Goal: Task Accomplishment & Management: Manage account settings

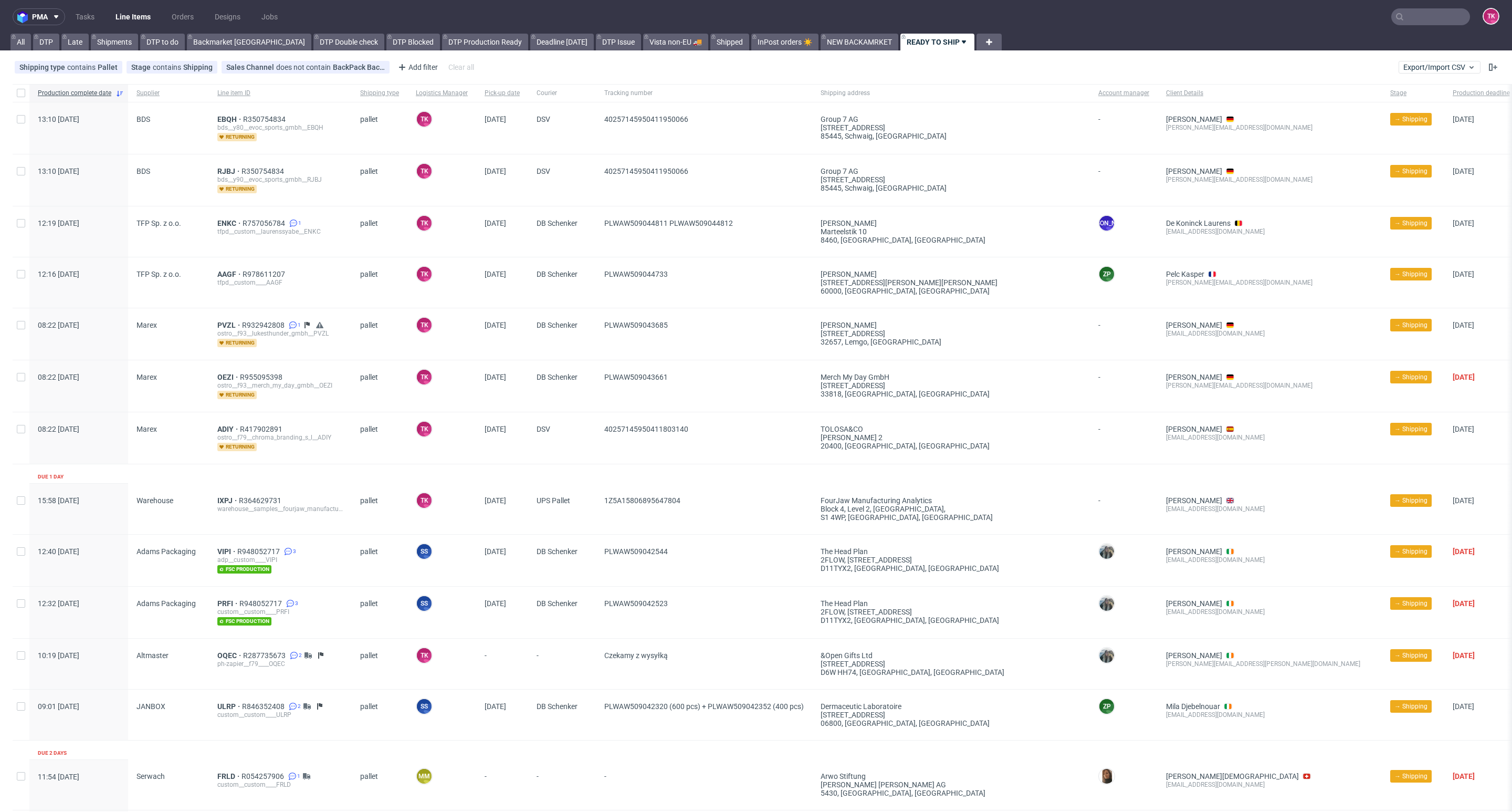
click at [147, 24] on link "Line Items" at bounding box center [133, 17] width 48 height 17
click at [135, 13] on link "Line Items" at bounding box center [133, 17] width 48 height 17
click at [130, 16] on link "Line Items" at bounding box center [133, 17] width 48 height 17
click at [126, 12] on link "Line Items" at bounding box center [133, 17] width 48 height 17
click at [132, 21] on link "Line Items" at bounding box center [133, 17] width 48 height 17
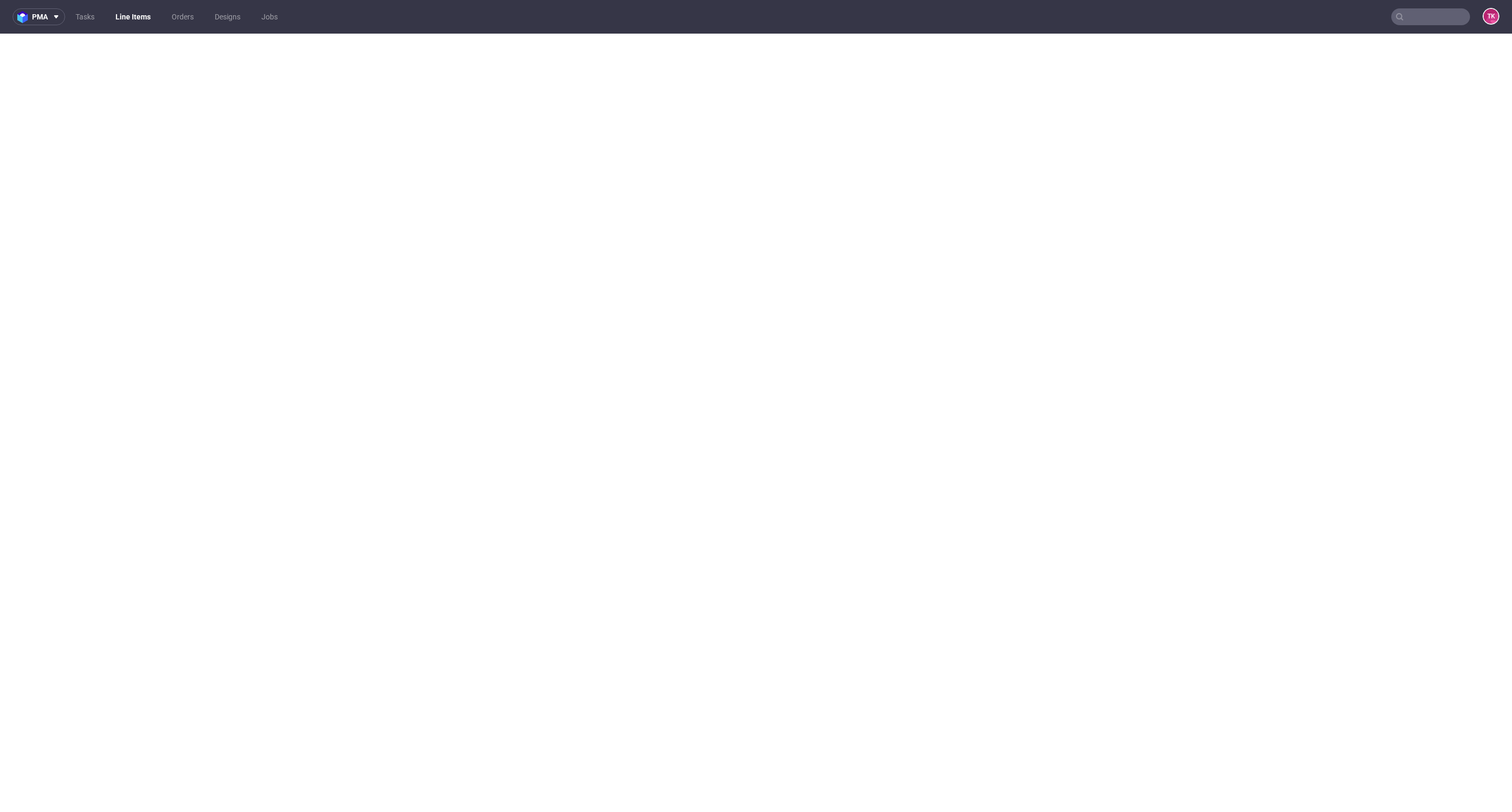
select select "in_progress"
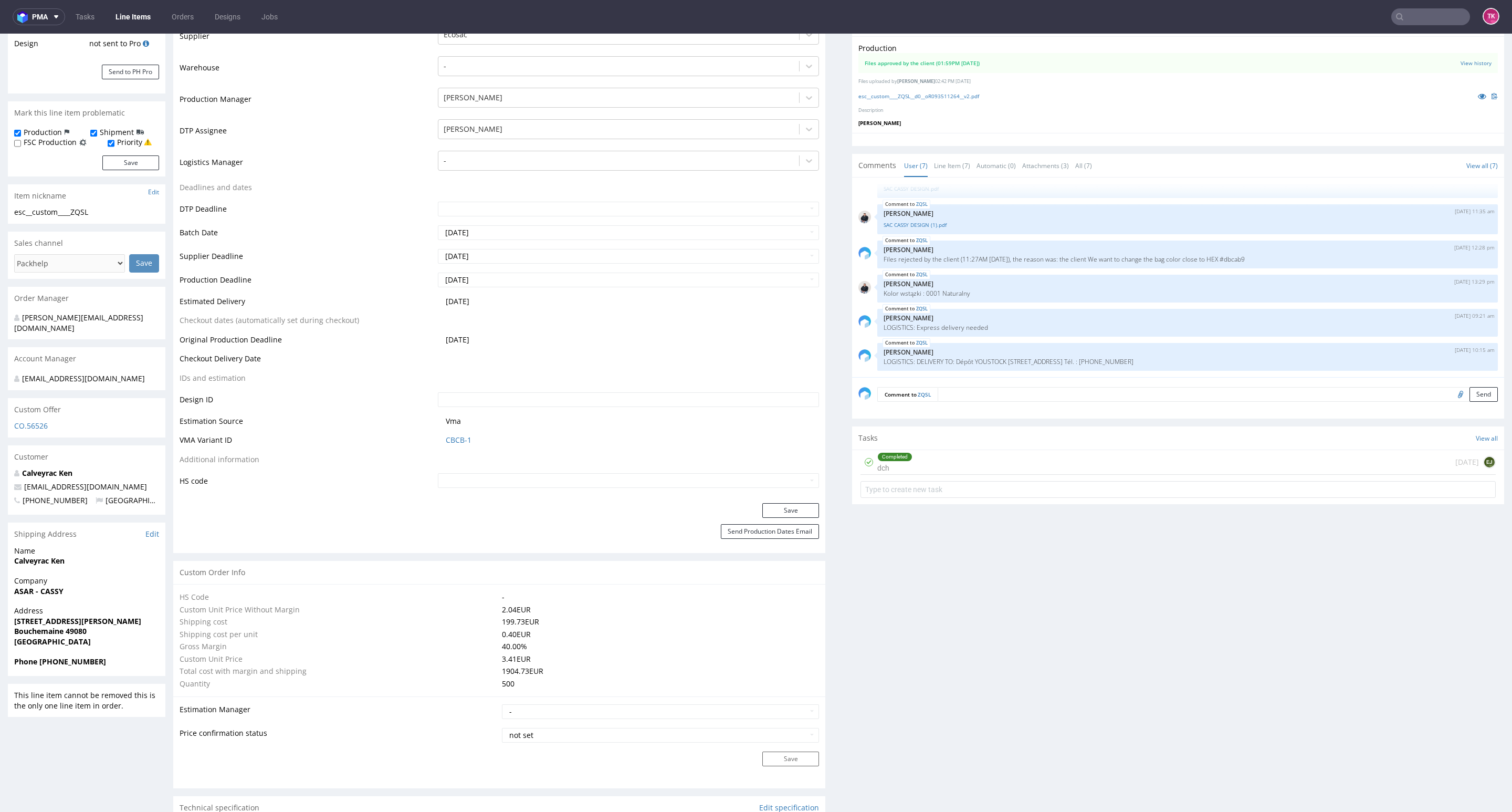
scroll to position [394, 0]
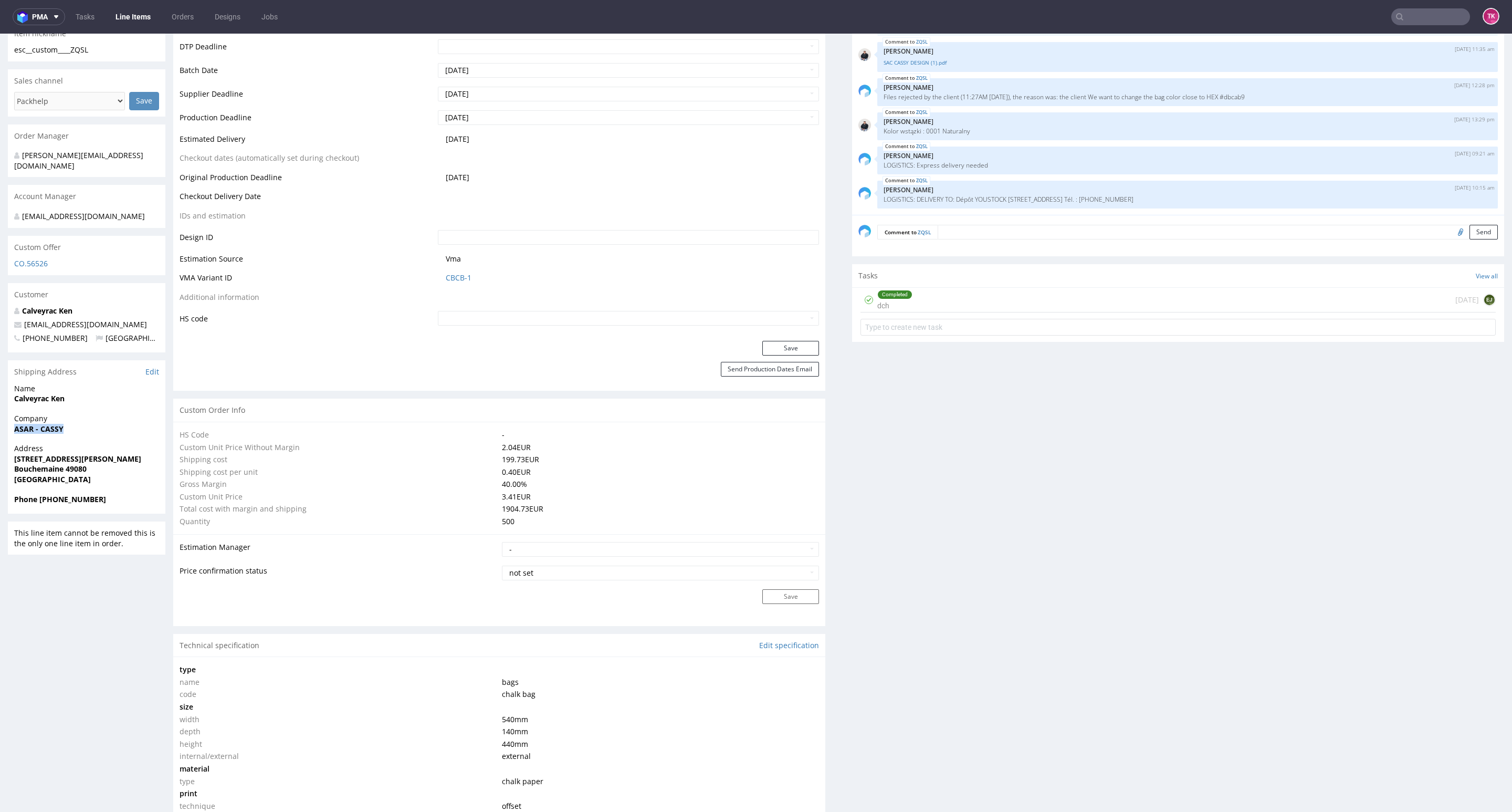
drag, startPoint x: 5, startPoint y: 430, endPoint x: 95, endPoint y: 425, distance: 90.1
click at [95, 425] on div "R093511264 [DATE] 01:29 PM ZQSL DID PH PRO Integration Item PHI-PH00-A08953 (ad…" at bounding box center [756, 743] width 1512 height 2155
copy strong "ASAR - CASSY"
drag, startPoint x: 5, startPoint y: 459, endPoint x: 128, endPoint y: 466, distance: 123.2
click at [128, 466] on div "R093511264 [DATE] 01:29 PM ZQSL DID PH PRO Integration Item PHI-PH00-A08953 (ad…" at bounding box center [756, 743] width 1512 height 2155
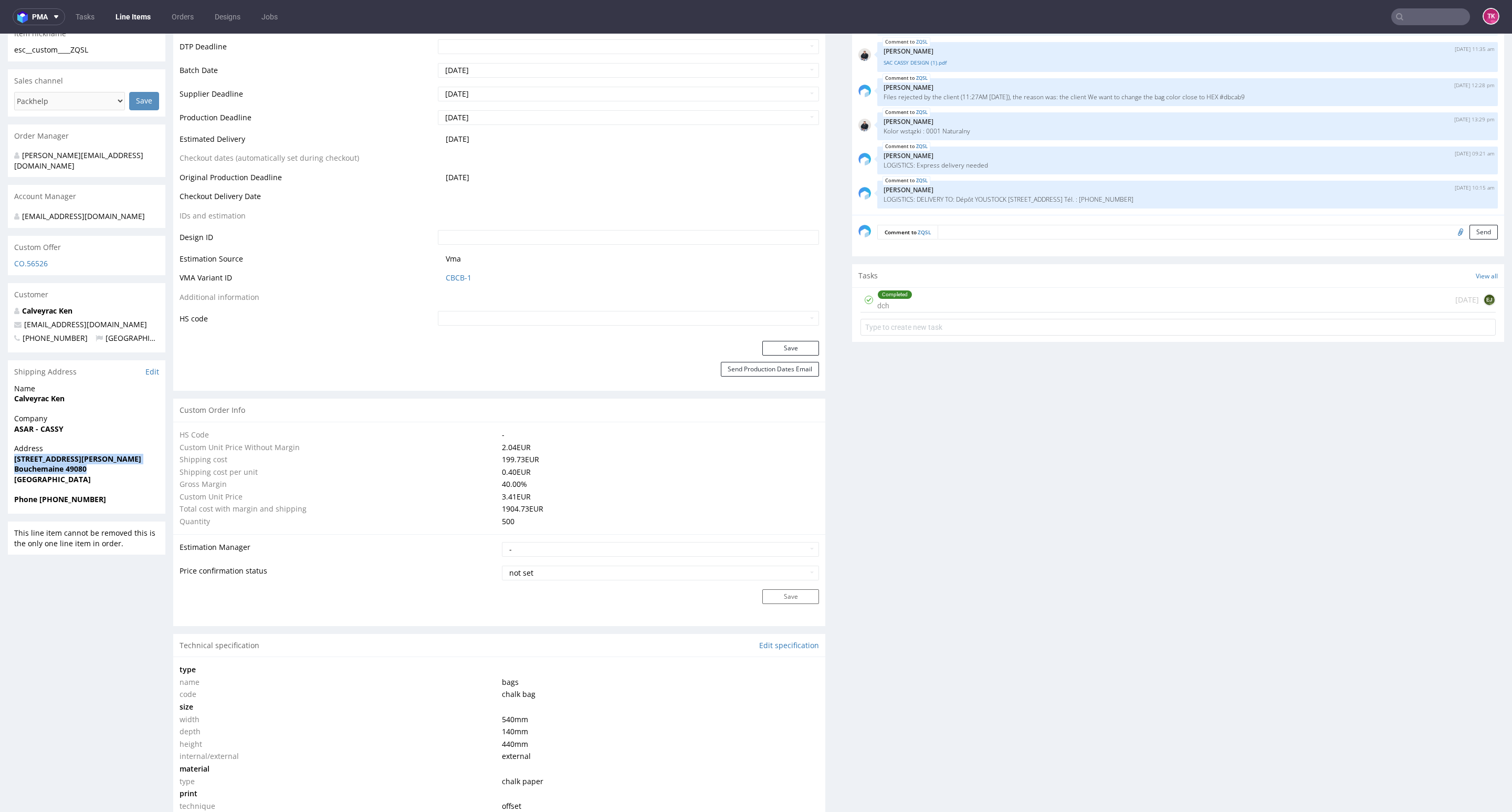
copy p "[STREET_ADDRESS][PERSON_NAME]"
